Goal: Task Accomplishment & Management: Complete application form

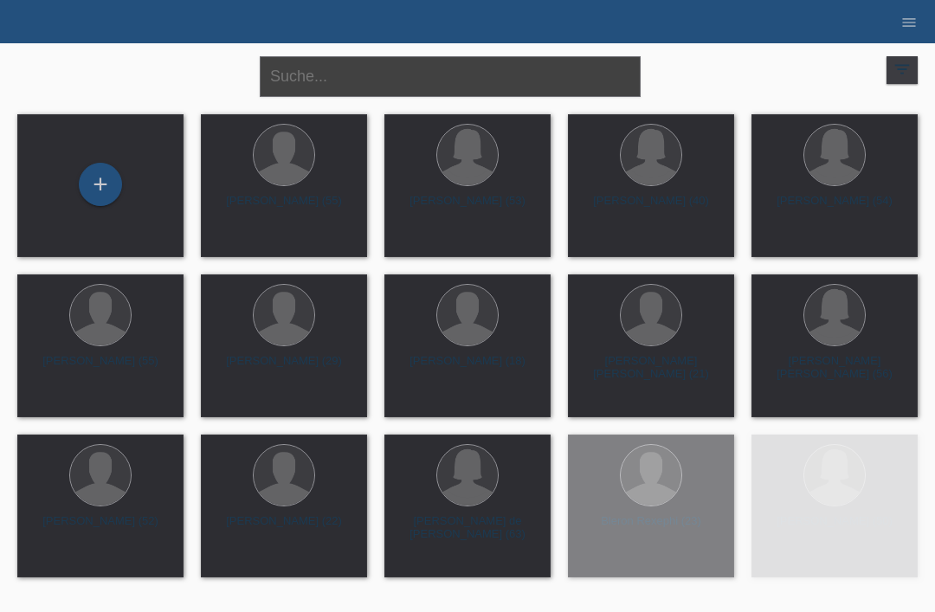
click at [493, 77] on input "text" at bounding box center [450, 76] width 381 height 41
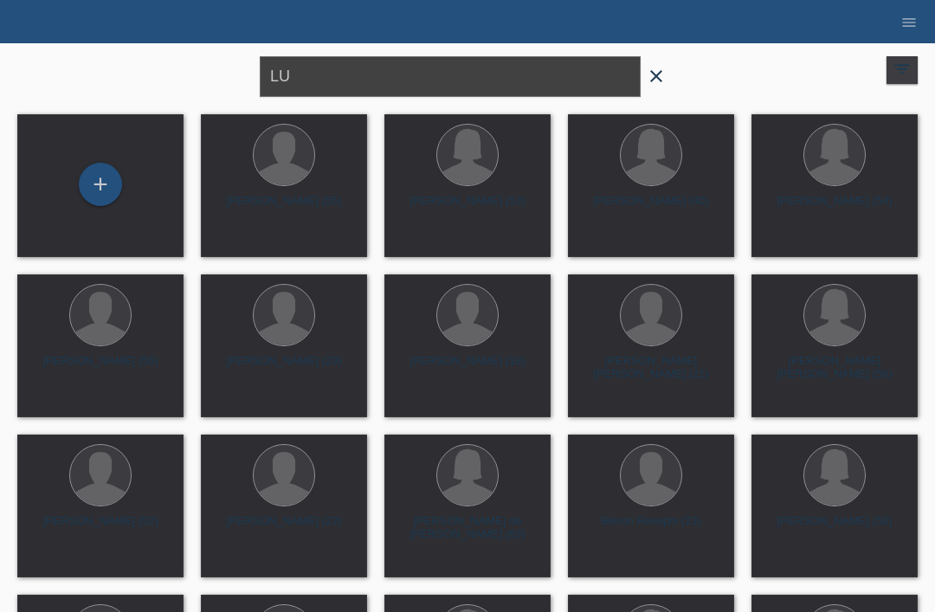
type input "L"
type input "Lush [PERSON_NAME]"
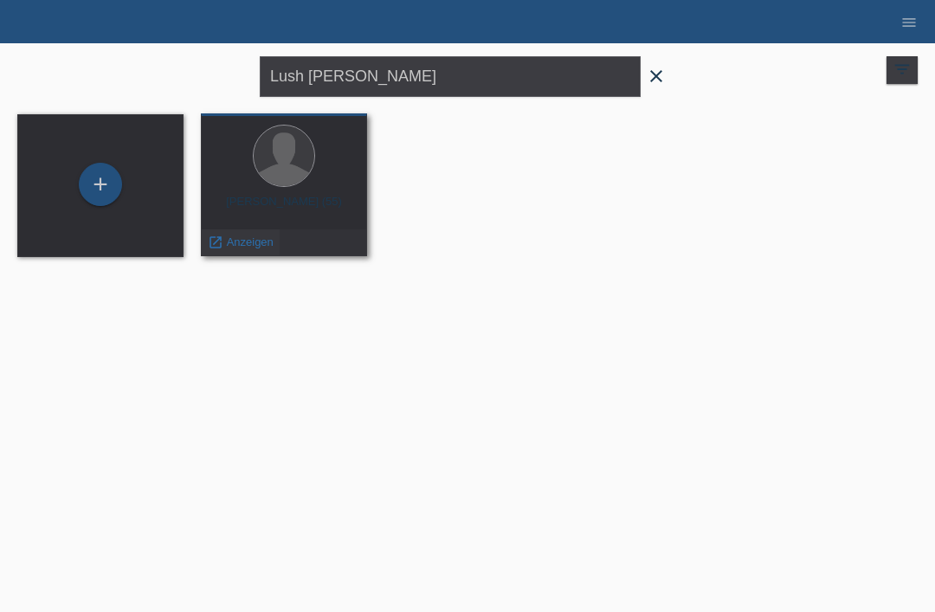
click at [250, 241] on span "Anzeigen" at bounding box center [250, 241] width 47 height 13
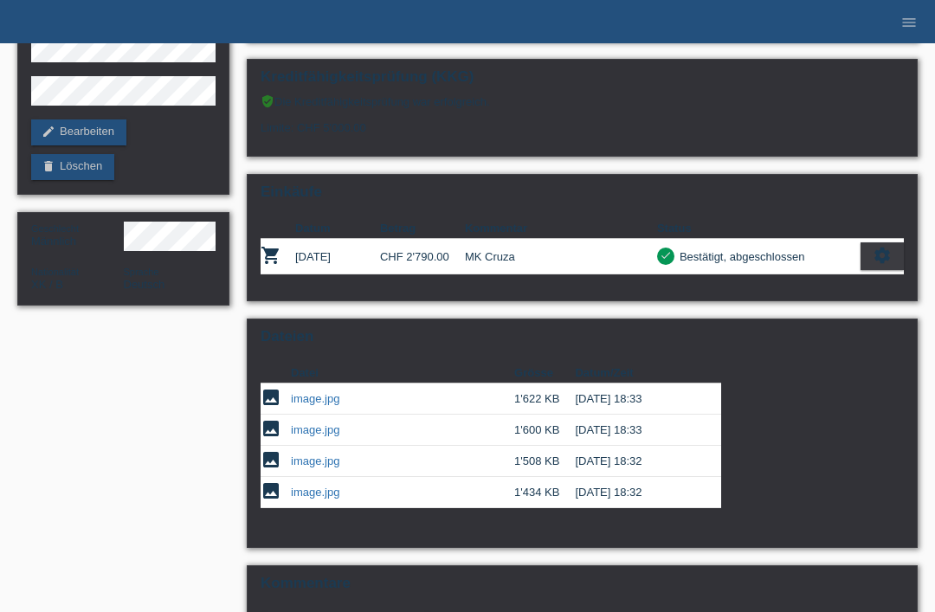
scroll to position [173, 0]
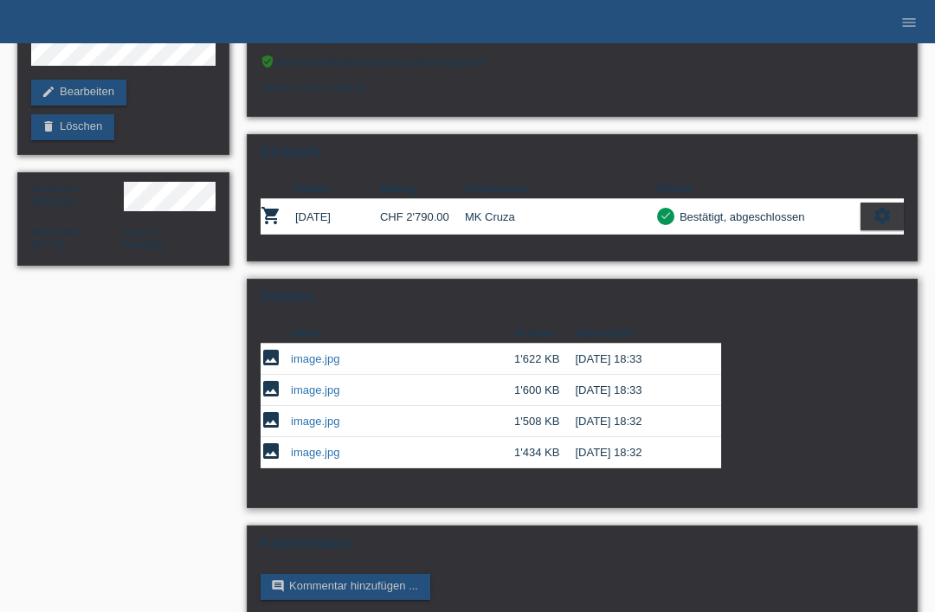
click at [310, 365] on link "image.jpg" at bounding box center [315, 358] width 48 height 13
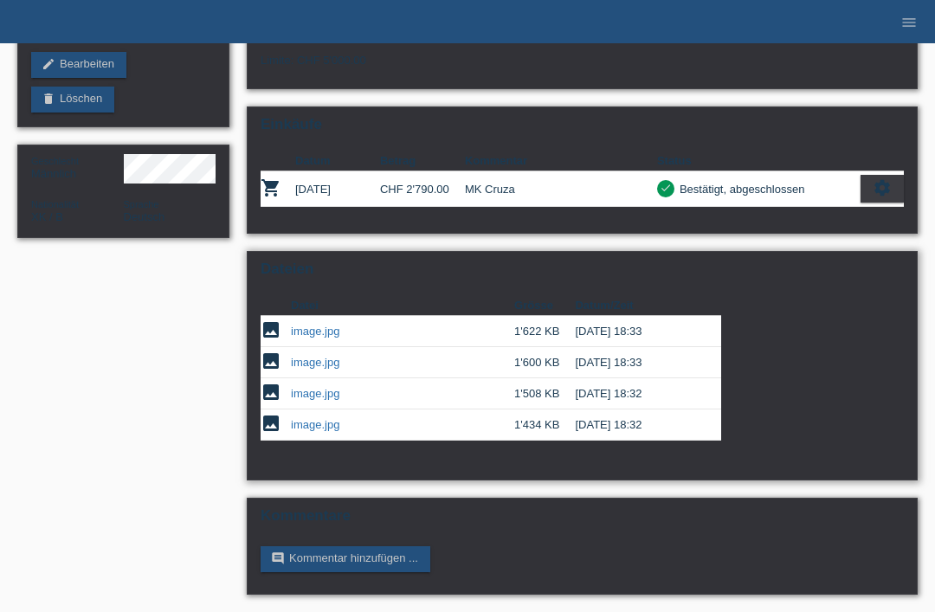
click at [327, 357] on link "image.jpg" at bounding box center [315, 362] width 48 height 13
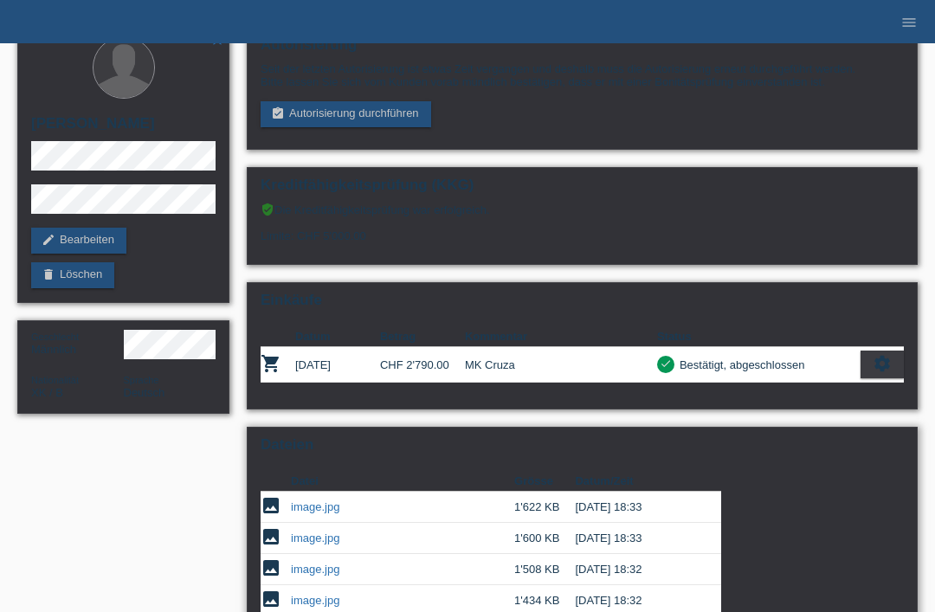
scroll to position [173, 0]
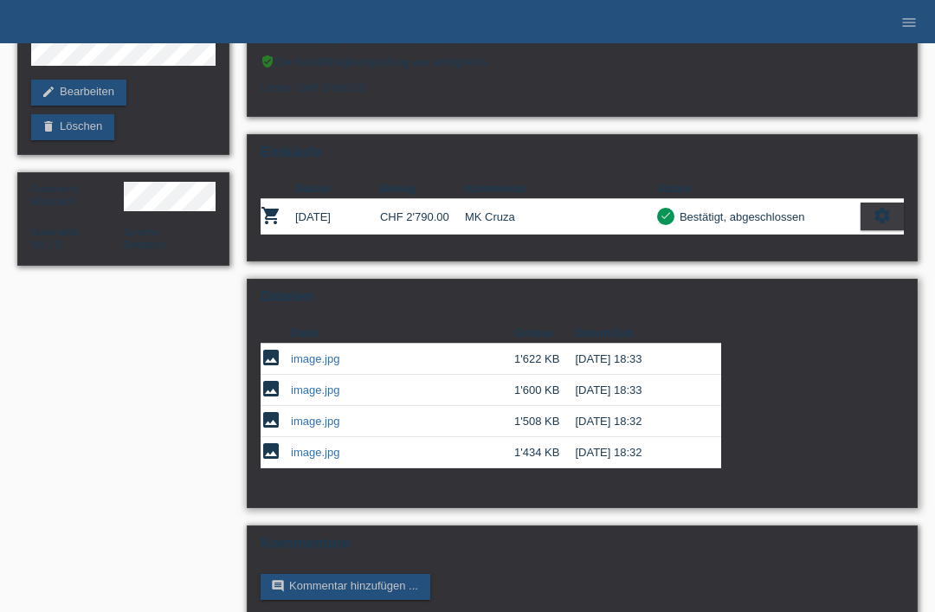
click at [304, 428] on link "image.jpg" at bounding box center [315, 421] width 48 height 13
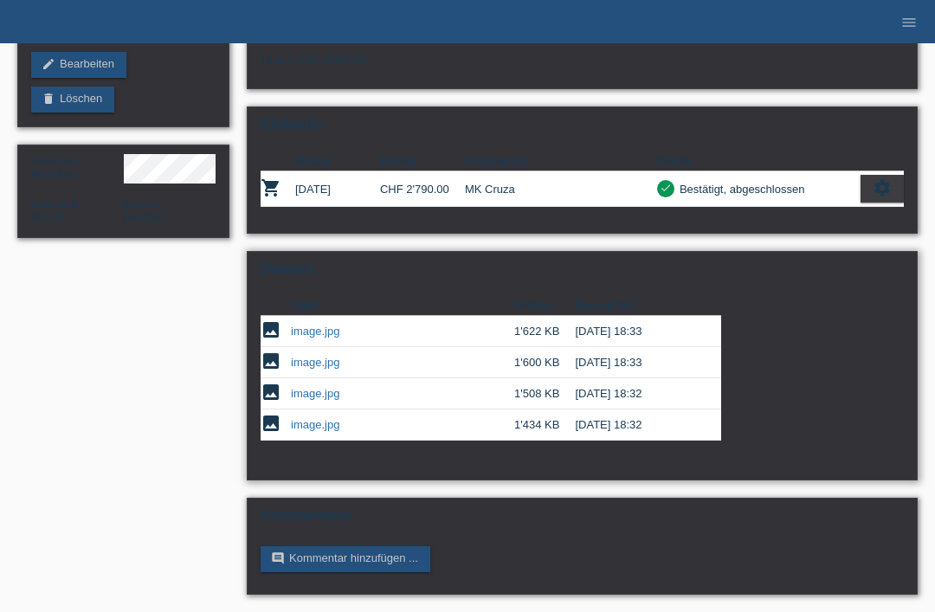
click at [317, 424] on link "image.jpg" at bounding box center [315, 424] width 48 height 13
click at [306, 356] on link "image.jpg" at bounding box center [315, 362] width 48 height 13
click at [315, 325] on link "image.jpg" at bounding box center [315, 331] width 48 height 13
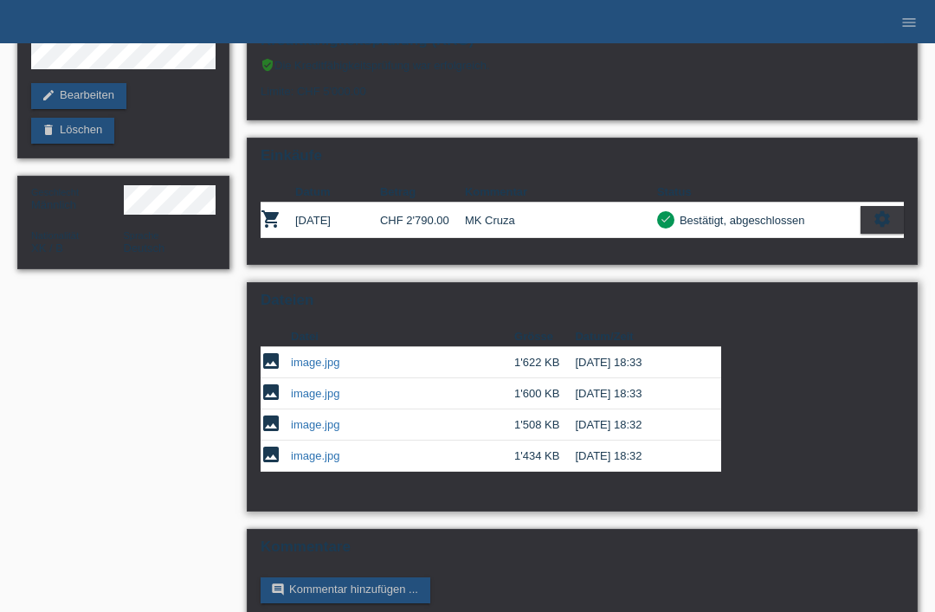
scroll to position [173, 0]
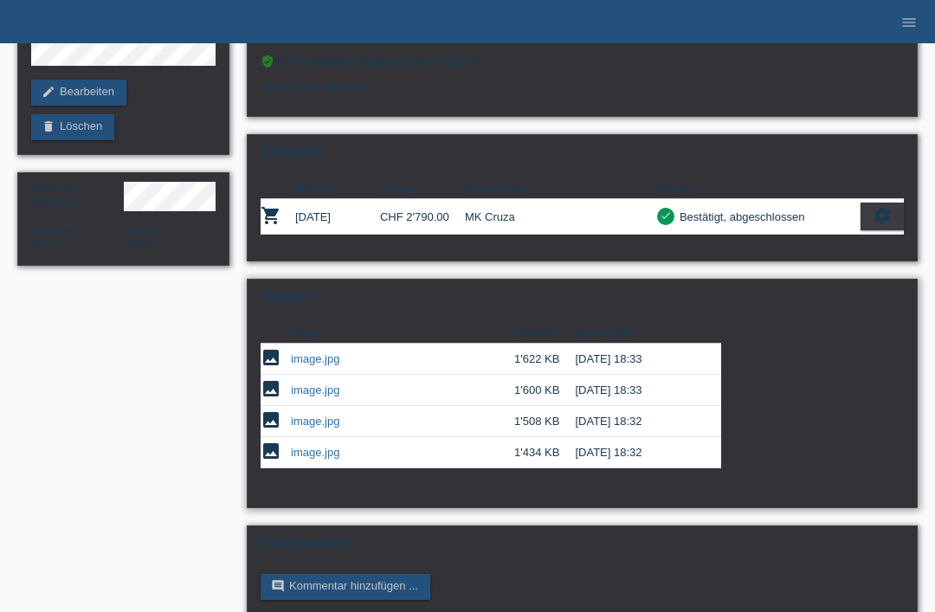
click at [306, 428] on link "image.jpg" at bounding box center [315, 421] width 48 height 13
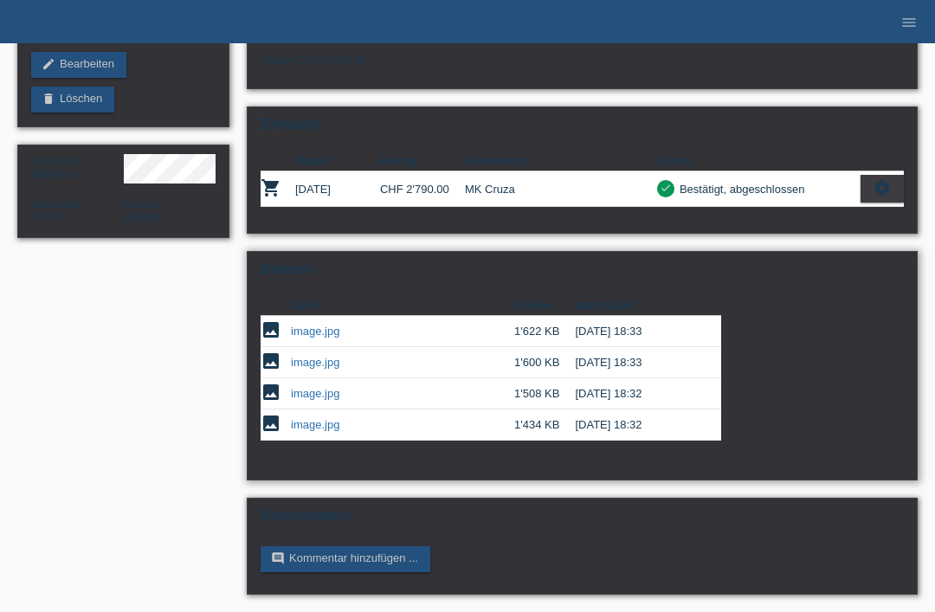
click at [309, 418] on link "image.jpg" at bounding box center [315, 424] width 48 height 13
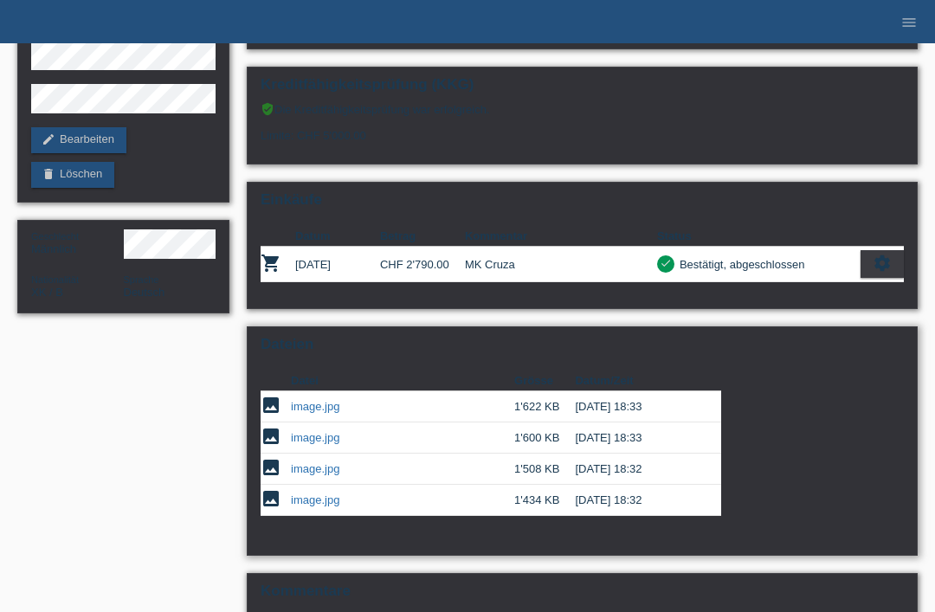
scroll to position [0, 0]
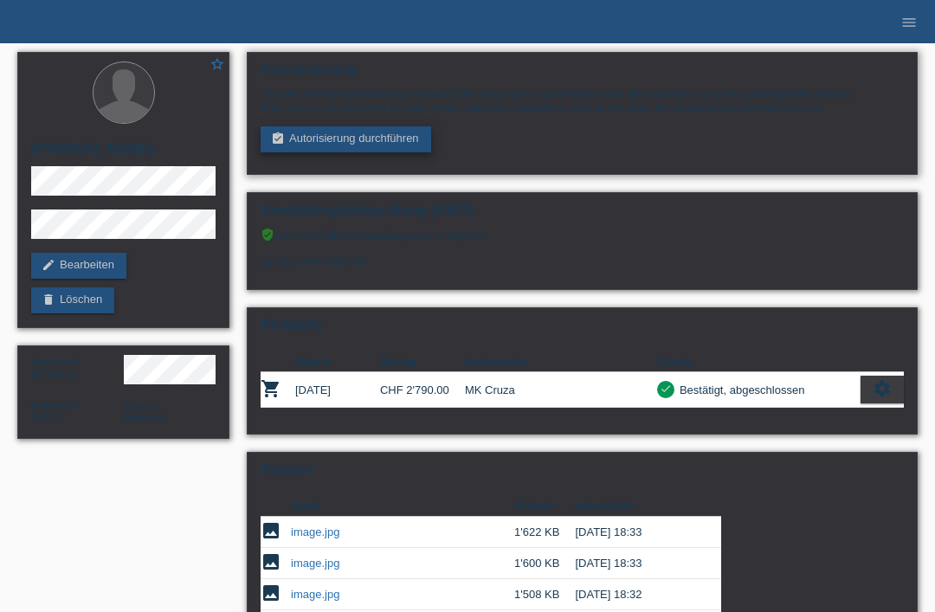
click at [357, 147] on link "assignment_turned_in Autorisierung durchführen" at bounding box center [346, 139] width 171 height 26
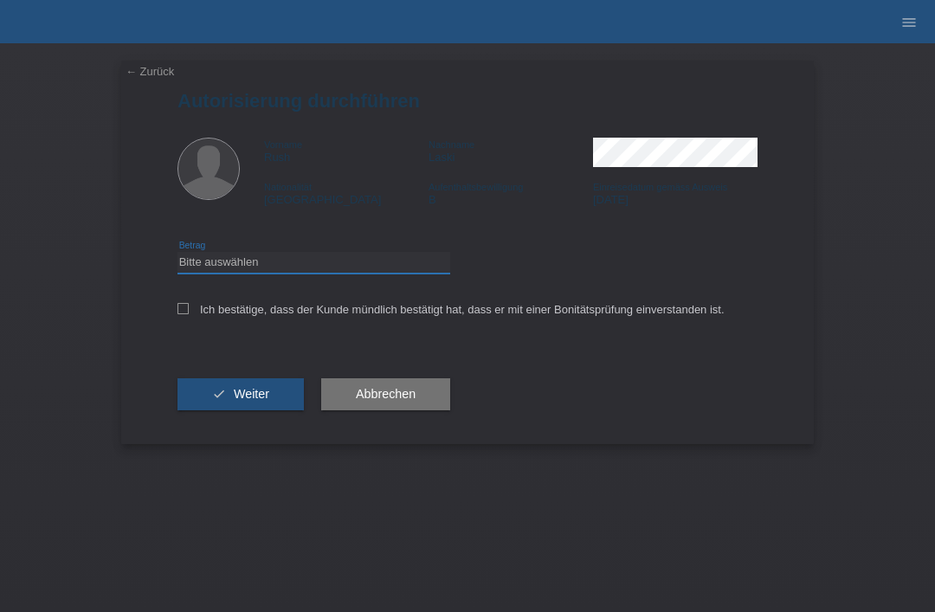
click at [263, 271] on select "Bitte auswählen CHF 1.00 - CHF 499.00 CHF 500.00 - CHF 1'999.00 CHF 2'000.00 - …" at bounding box center [313, 262] width 273 height 21
select select "3"
click at [183, 313] on icon at bounding box center [182, 308] width 11 height 11
click at [183, 313] on input "Ich bestätige, dass der Kunde mündlich bestätigt hat, dass er mit einer Bonität…" at bounding box center [182, 308] width 11 height 11
checkbox input "true"
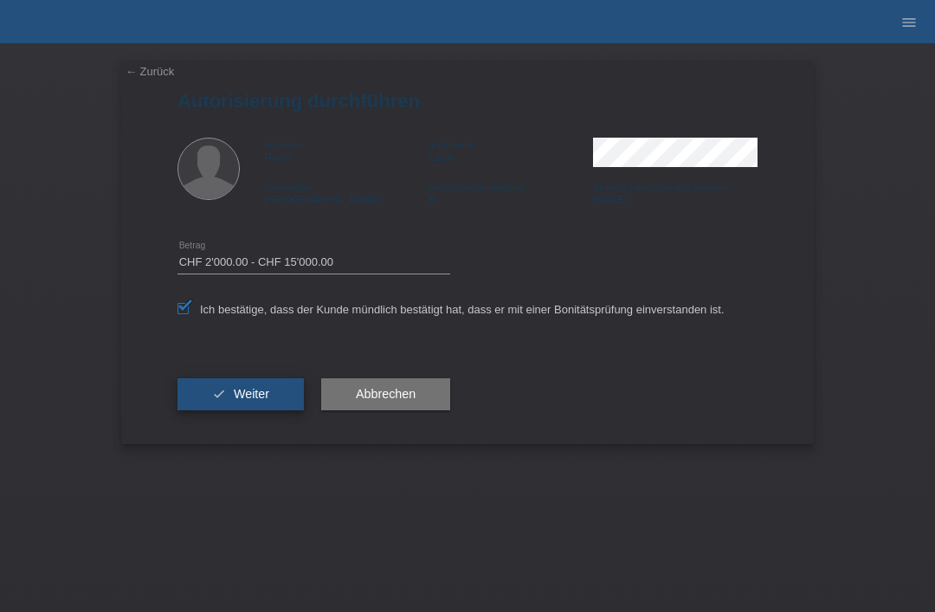
click at [238, 401] on span "Weiter" at bounding box center [251, 394] width 35 height 14
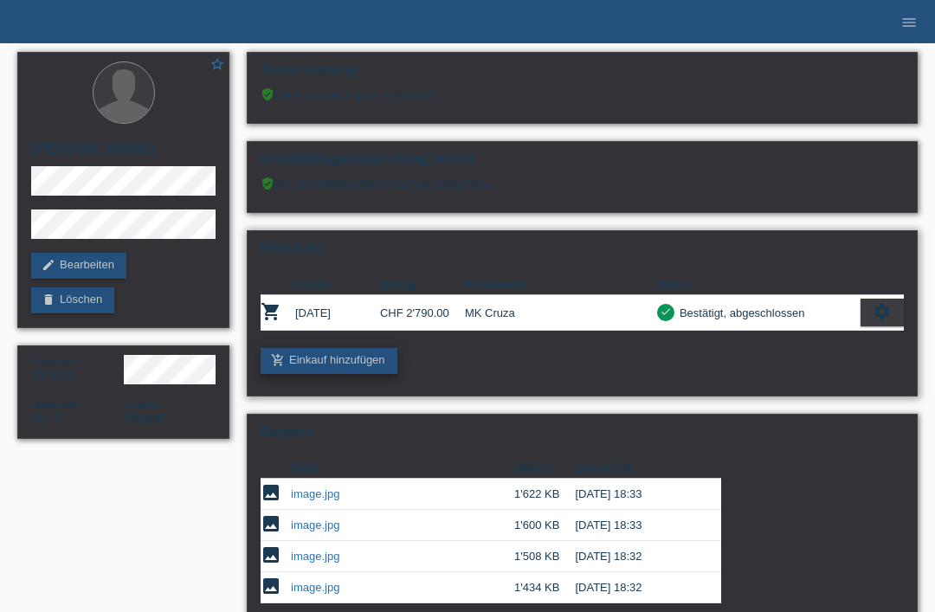
click at [313, 365] on link "add_shopping_cart Einkauf hinzufügen" at bounding box center [329, 361] width 137 height 26
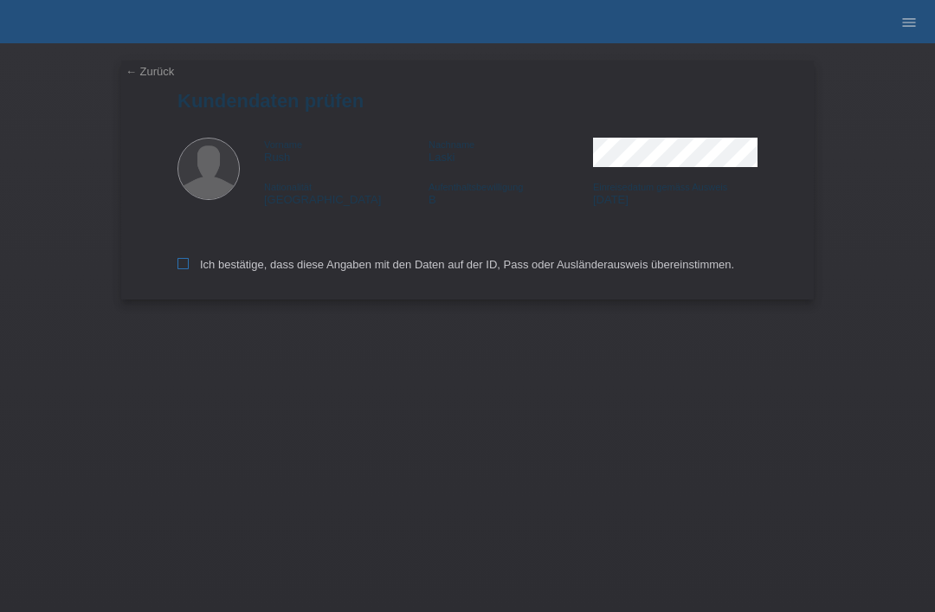
click at [186, 269] on icon at bounding box center [182, 263] width 11 height 11
click at [186, 269] on input "Ich bestätige, dass diese Angaben mit den Daten auf der ID, Pass oder Ausländer…" at bounding box center [182, 263] width 11 height 11
checkbox input "true"
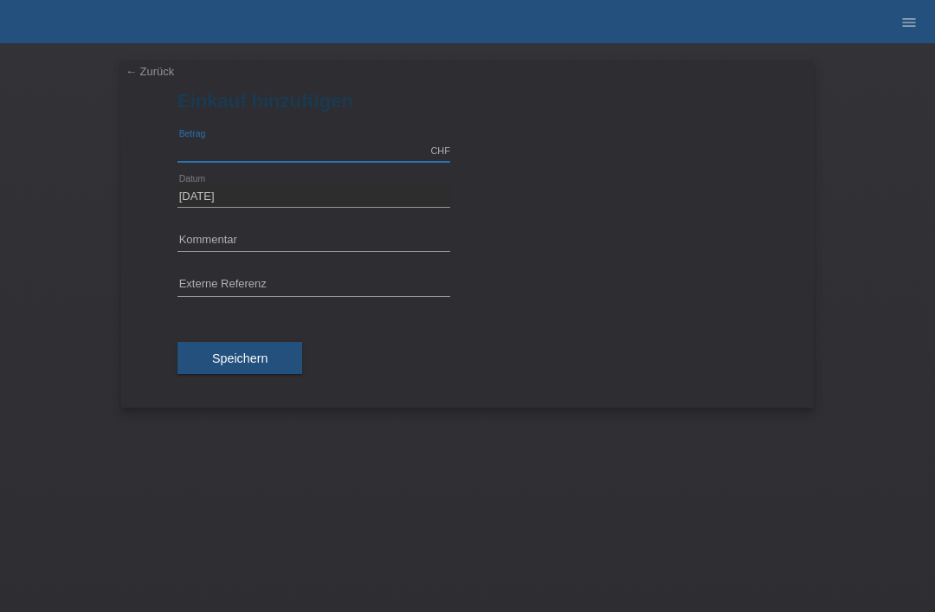
click at [248, 154] on input "text" at bounding box center [313, 151] width 273 height 22
click at [241, 236] on input "text" at bounding box center [313, 241] width 273 height 22
type input "2210.00"
type input "mk cruza"
click at [244, 151] on input "2210.00" at bounding box center [313, 151] width 273 height 22
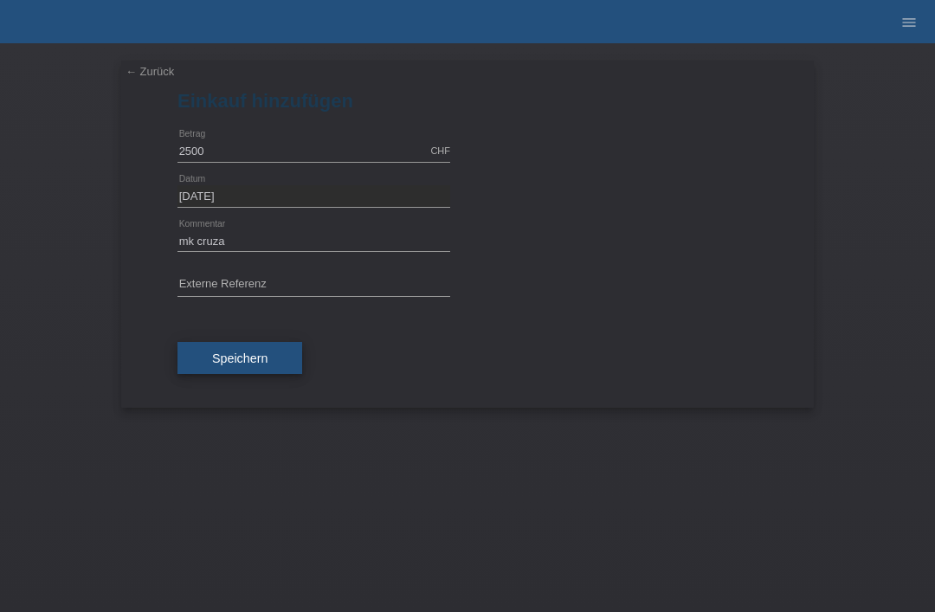
click at [238, 365] on span "Speichern" at bounding box center [239, 358] width 55 height 14
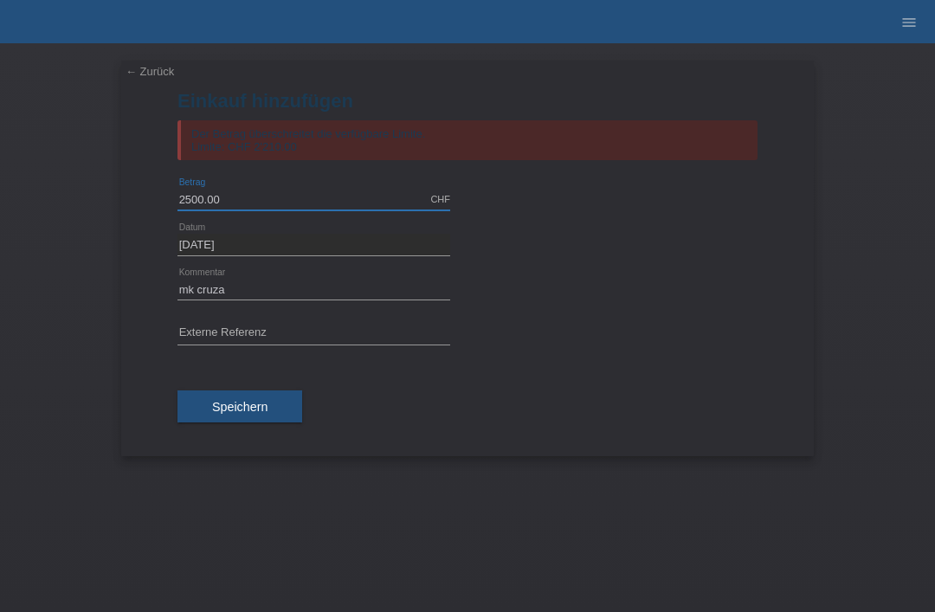
click at [254, 193] on input "2500.00" at bounding box center [313, 200] width 273 height 22
click at [239, 203] on input "2500.00" at bounding box center [313, 200] width 273 height 22
type input "2"
click at [239, 414] on span "Speichern" at bounding box center [239, 407] width 55 height 14
type input "2200.00"
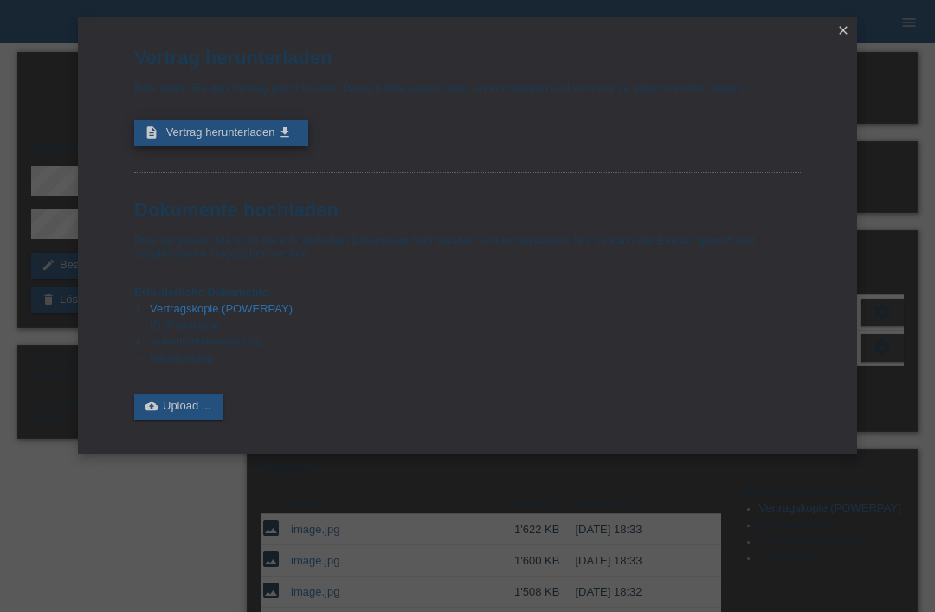
click at [223, 138] on span "Vertrag herunterladen" at bounding box center [220, 132] width 109 height 13
click at [840, 29] on icon "close" at bounding box center [843, 30] width 14 height 14
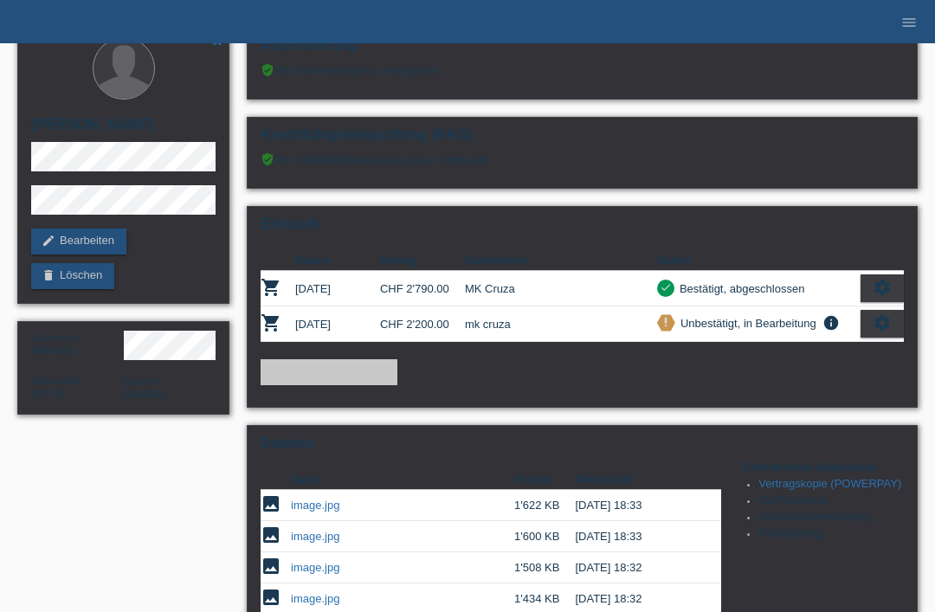
scroll to position [141, 0]
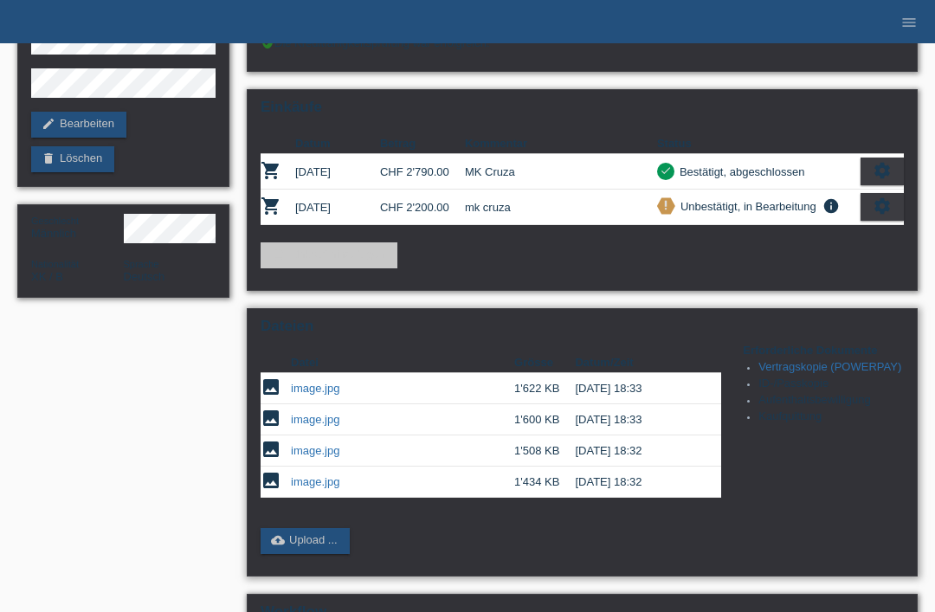
click at [326, 457] on link "image.jpg" at bounding box center [315, 450] width 48 height 13
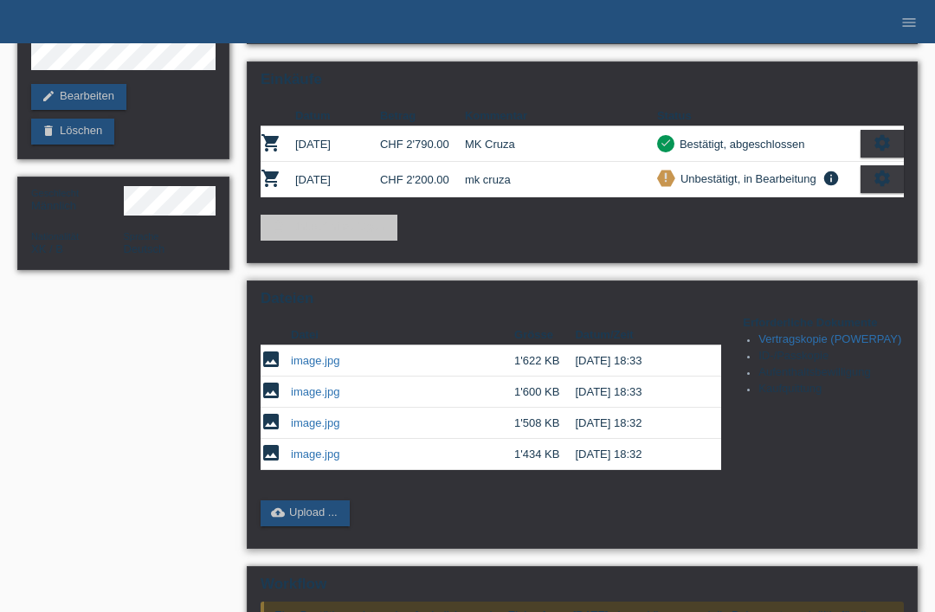
click at [330, 398] on link "image.jpg" at bounding box center [315, 391] width 48 height 13
click at [323, 460] on link "image.jpg" at bounding box center [315, 453] width 48 height 13
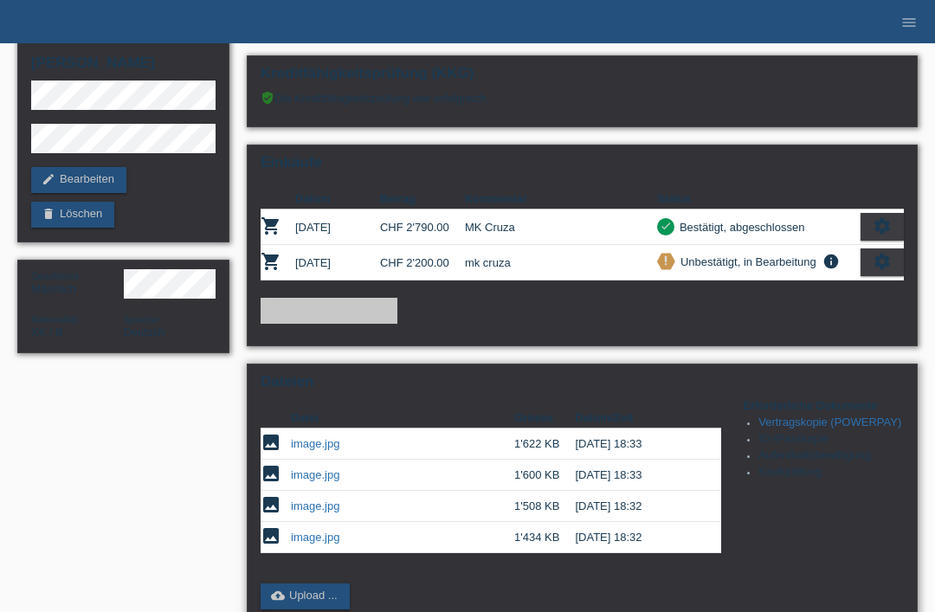
scroll to position [0, 0]
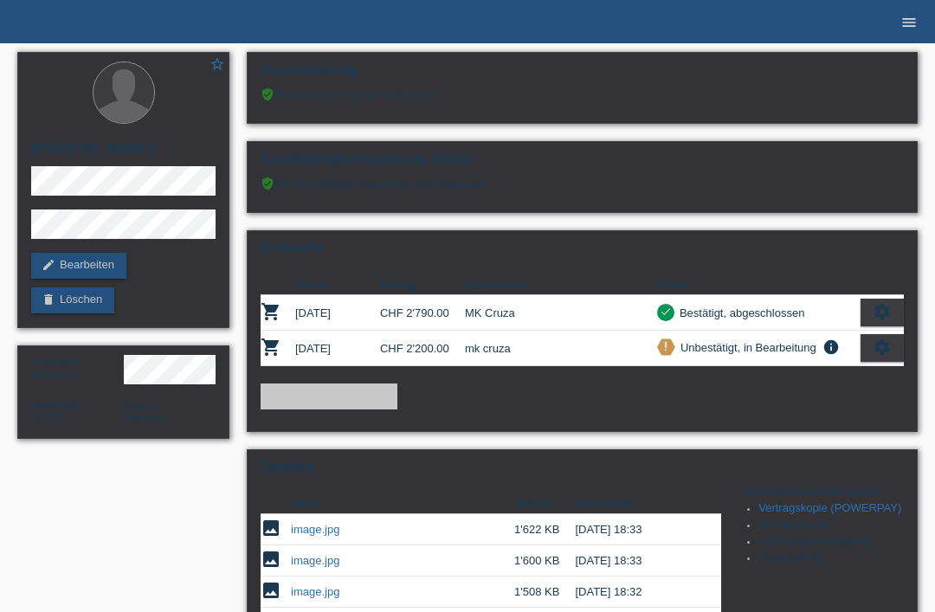
click at [924, 24] on link "menu" at bounding box center [909, 21] width 35 height 10
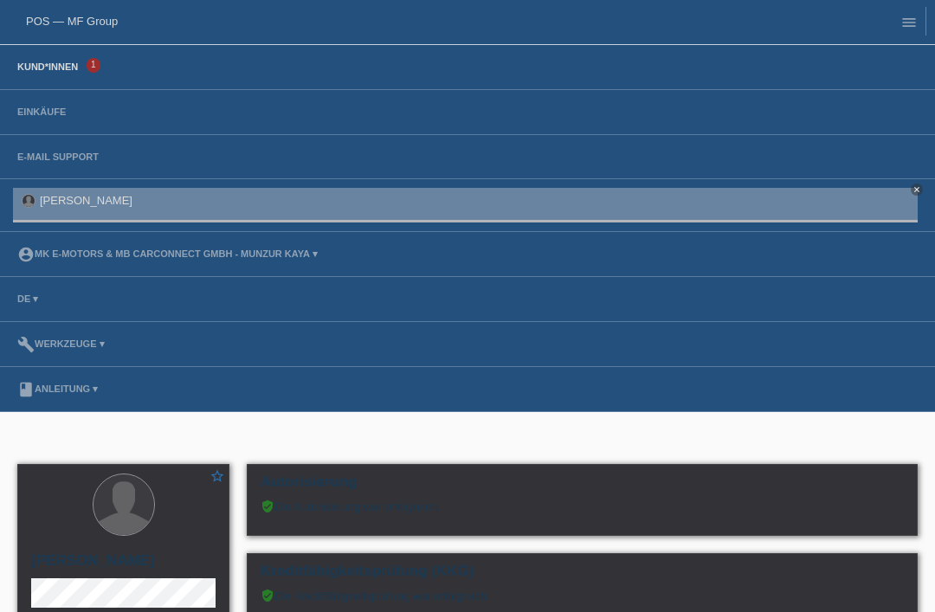
click at [64, 72] on link "Kund*innen" at bounding box center [48, 66] width 78 height 10
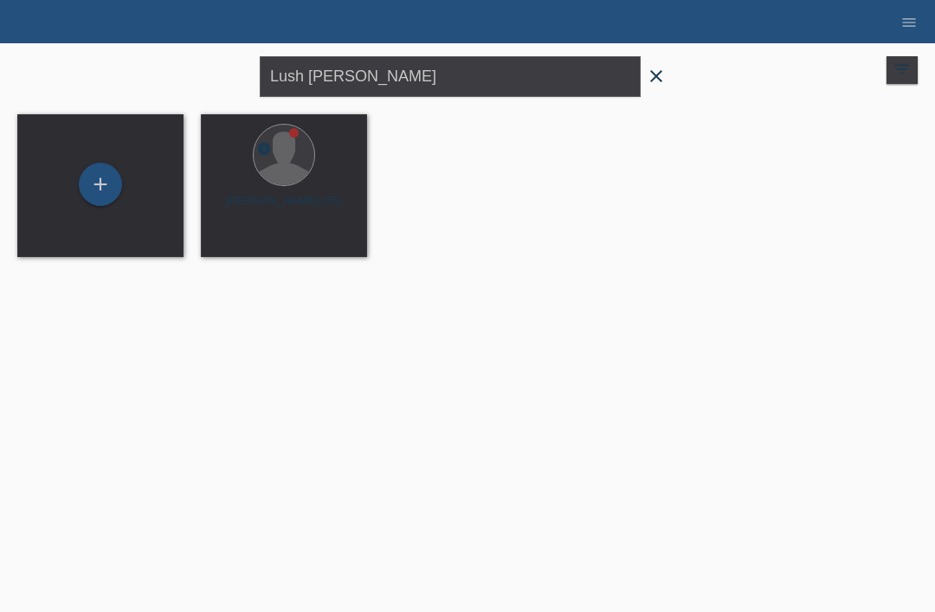
click at [653, 80] on icon "close" at bounding box center [656, 76] width 21 height 21
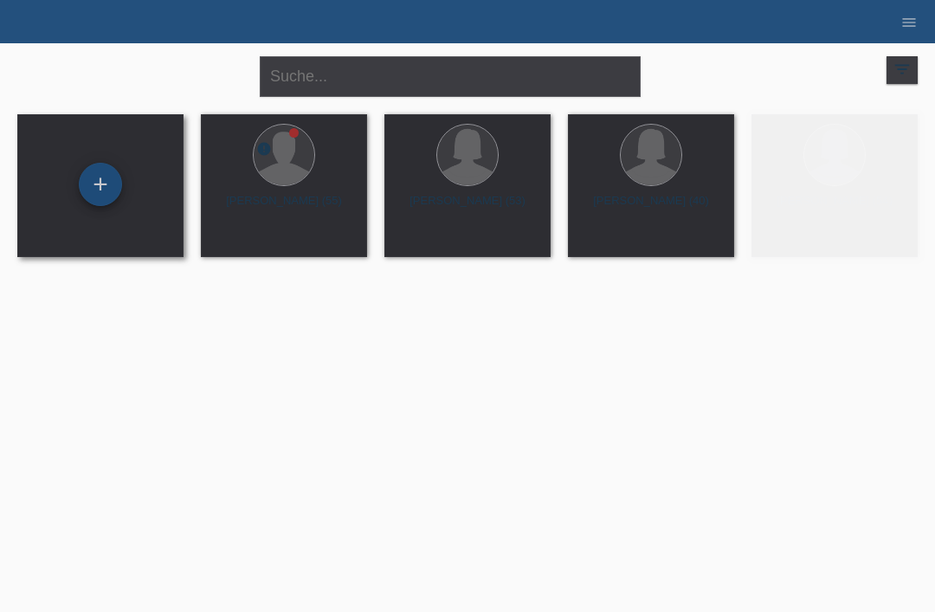
click at [118, 192] on div "+" at bounding box center [101, 184] width 42 height 29
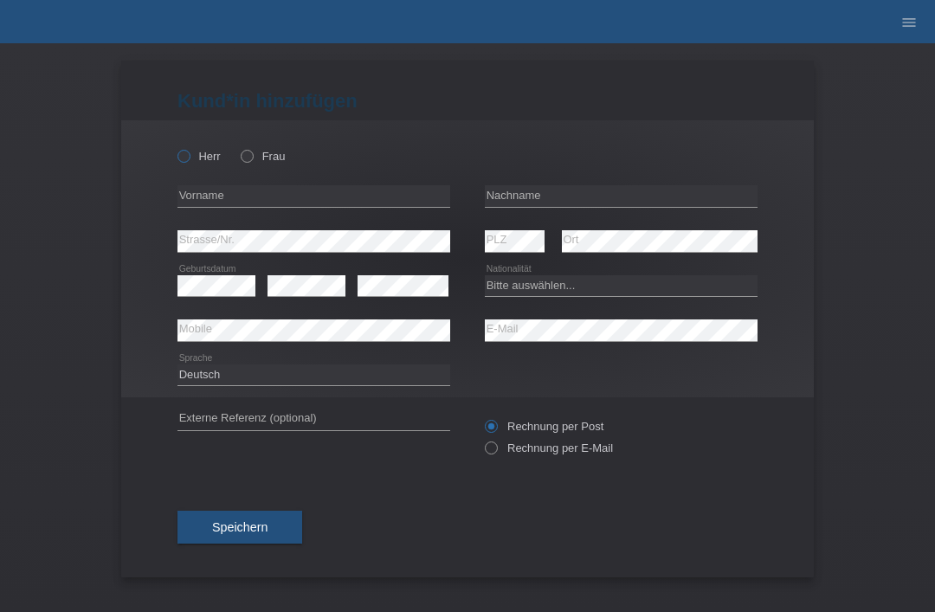
click at [178, 163] on label "Herr" at bounding box center [198, 156] width 43 height 13
click at [178, 161] on input "Herr" at bounding box center [182, 155] width 11 height 11
radio input "true"
click at [542, 203] on input "text" at bounding box center [621, 196] width 273 height 22
type input "Zihlmann"
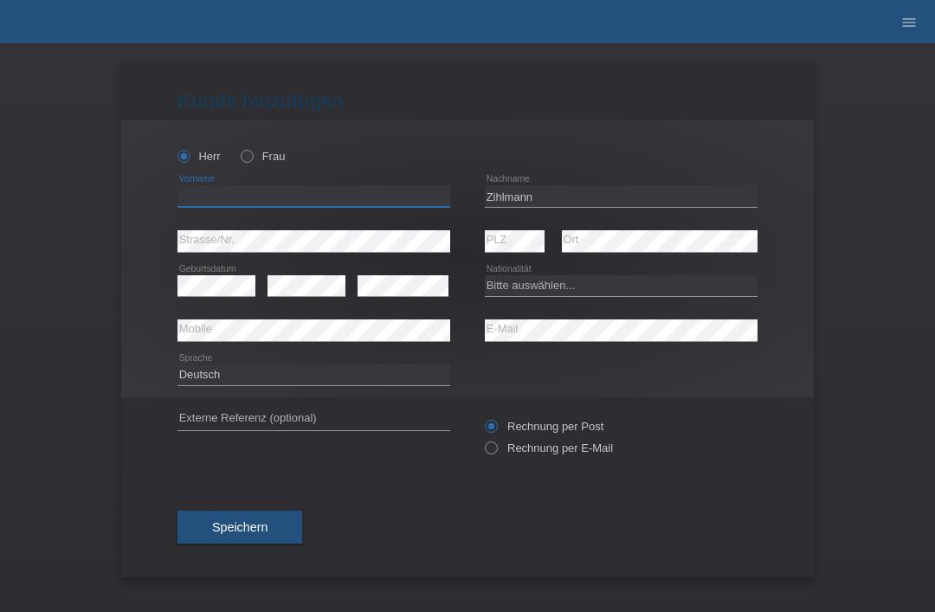
click at [338, 201] on input "text" at bounding box center [313, 196] width 273 height 22
type input "[PERSON_NAME]"
click at [619, 293] on select "Bitte auswählen... [GEOGRAPHIC_DATA] [GEOGRAPHIC_DATA] [GEOGRAPHIC_DATA] [GEOGR…" at bounding box center [621, 285] width 273 height 21
select select "CH"
click at [260, 531] on span "Speichern" at bounding box center [239, 527] width 55 height 14
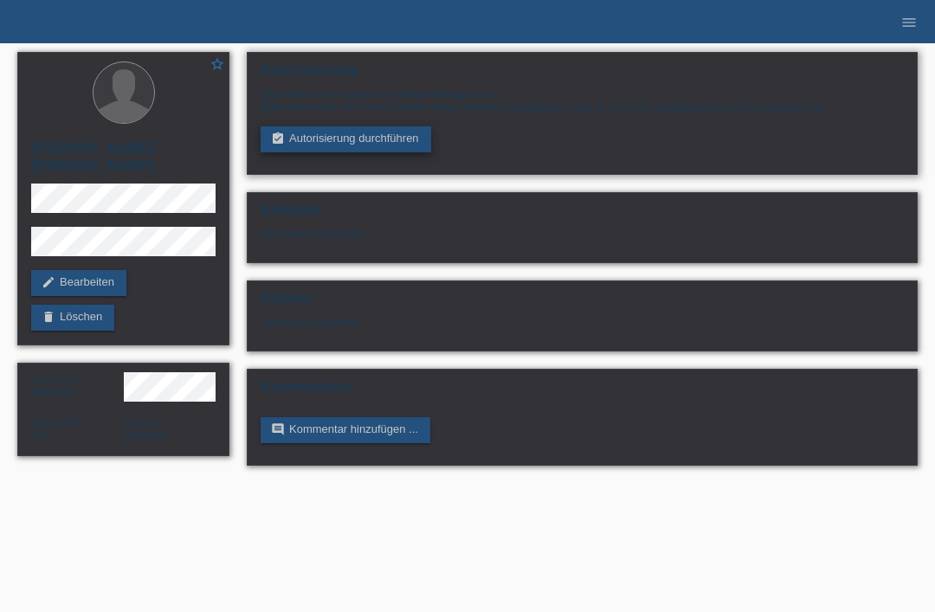
click at [365, 138] on link "assignment_turned_in Autorisierung durchführen" at bounding box center [346, 139] width 171 height 26
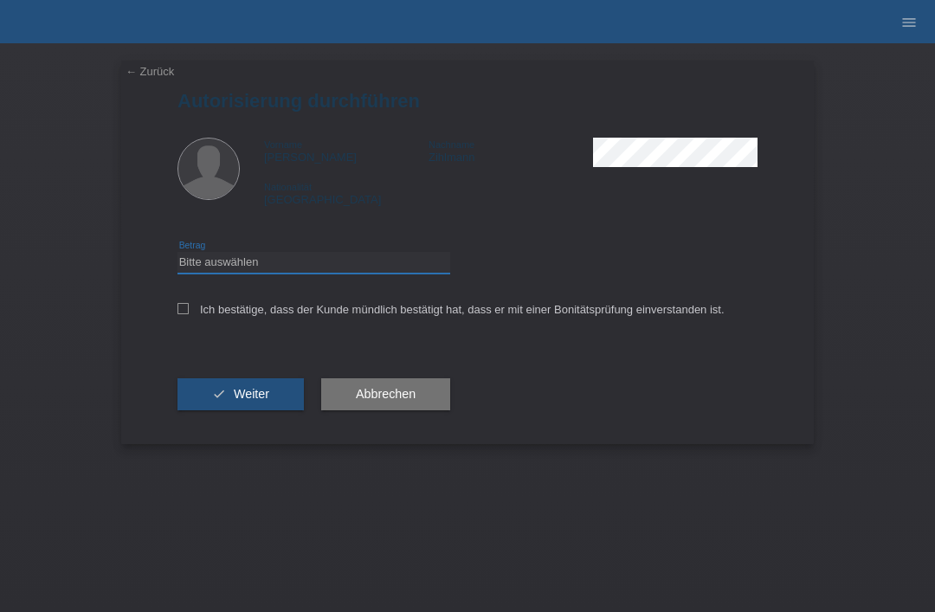
click at [288, 273] on select "Bitte auswählen CHF 1.00 - CHF 499.00 CHF 500.00 - CHF 1'999.00 CHF 2'000.00 - …" at bounding box center [313, 262] width 273 height 21
select select "3"
click at [182, 328] on div "Ich bestätige, dass der Kunde mündlich bestätigt hat, dass er mit einer Bonität…" at bounding box center [467, 315] width 580 height 59
click at [185, 314] on input "Ich bestätige, dass der Kunde mündlich bestätigt hat, dass er mit einer Bonität…" at bounding box center [182, 308] width 11 height 11
checkbox input "true"
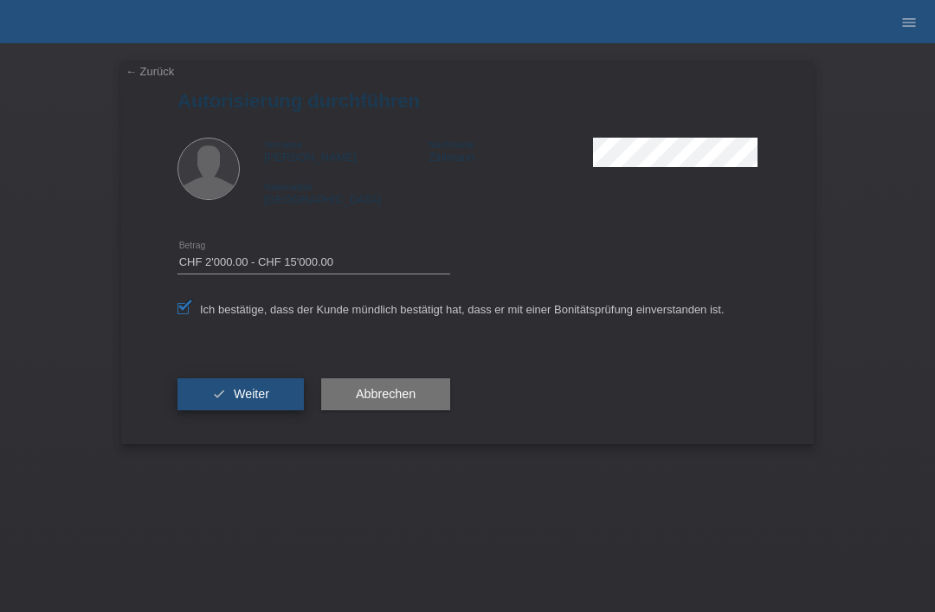
click at [235, 399] on span "Weiter" at bounding box center [251, 394] width 35 height 14
